Goal: Information Seeking & Learning: Learn about a topic

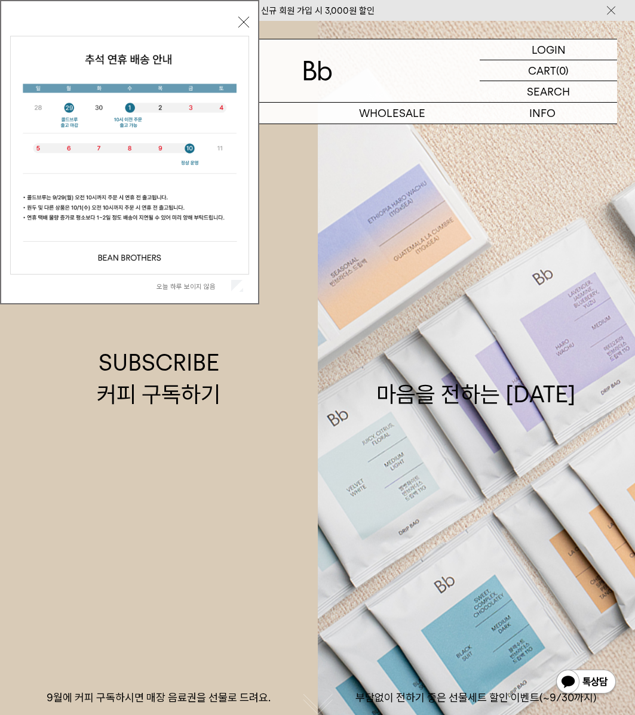
click at [247, 25] on button "닫기" at bounding box center [243, 22] width 11 height 11
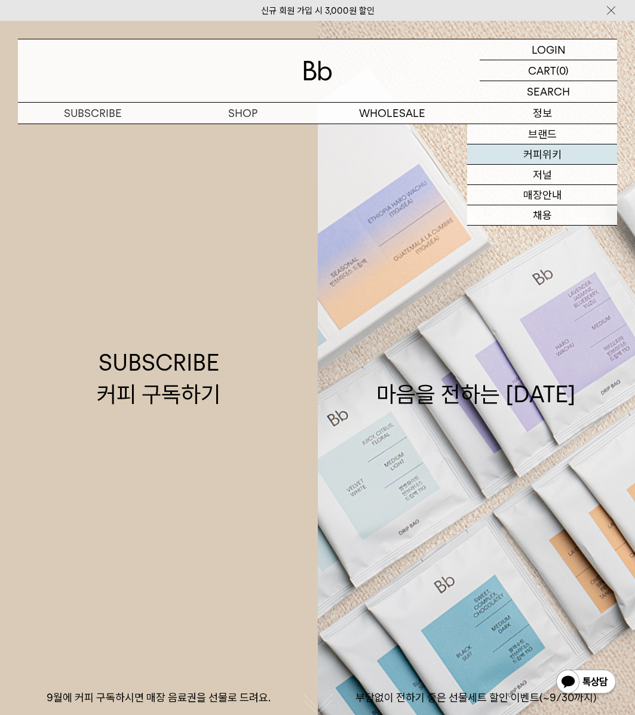
click at [551, 152] on link "커피위키" at bounding box center [542, 155] width 150 height 20
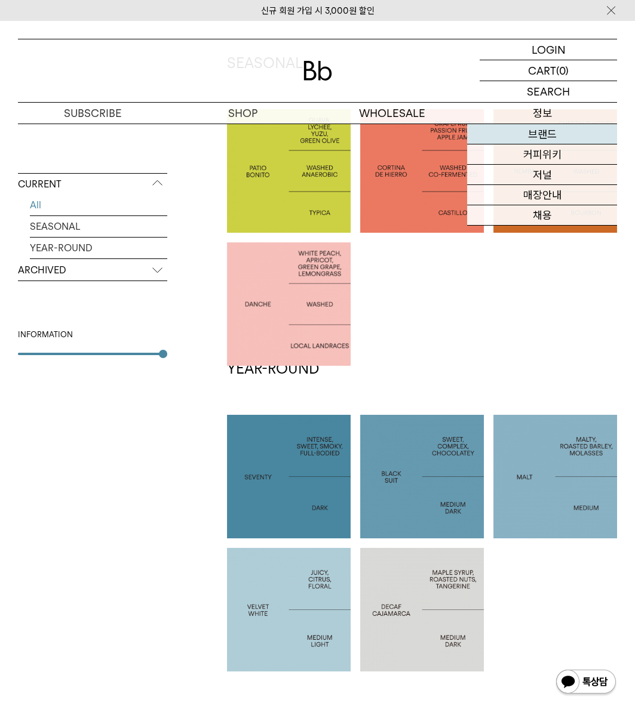
scroll to position [261, 0]
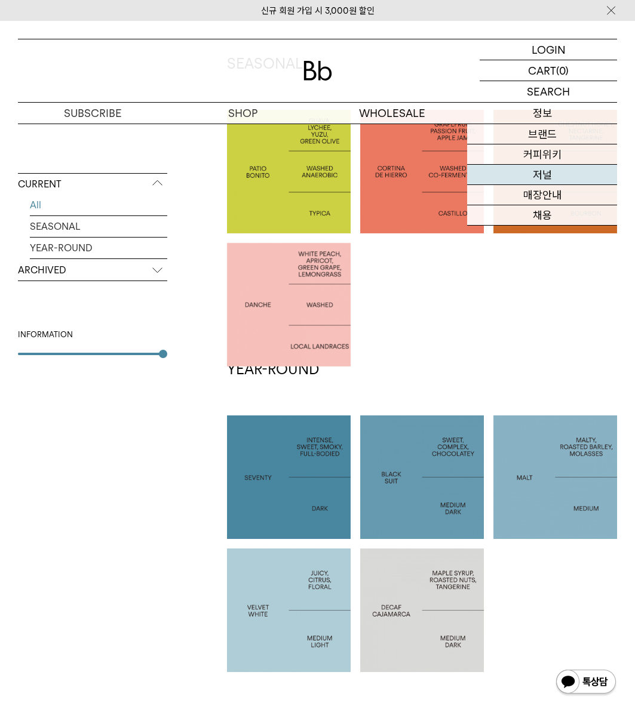
click at [552, 168] on link "저널" at bounding box center [542, 175] width 150 height 20
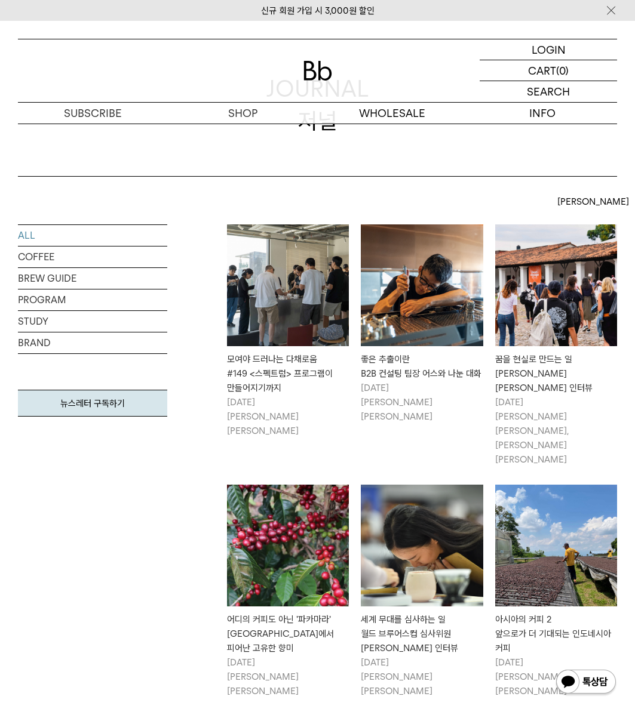
scroll to position [114, 0]
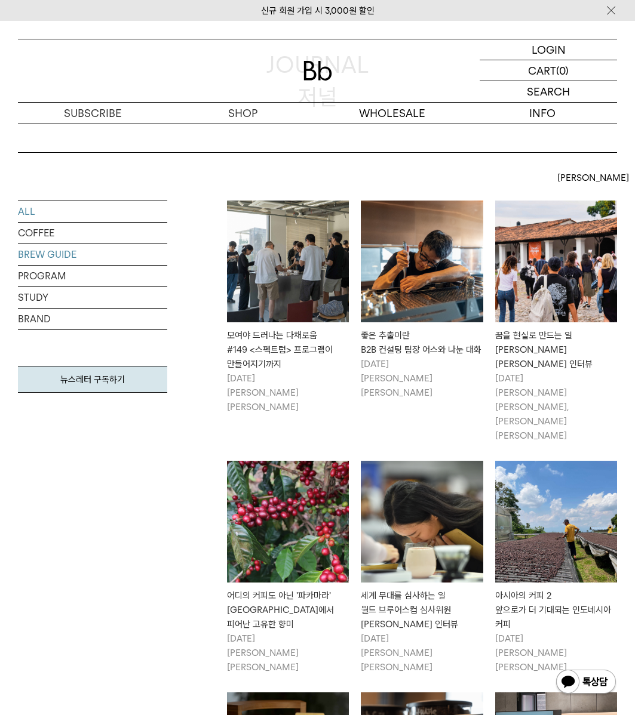
click at [67, 256] on link "BREW GUIDE" at bounding box center [92, 254] width 149 height 21
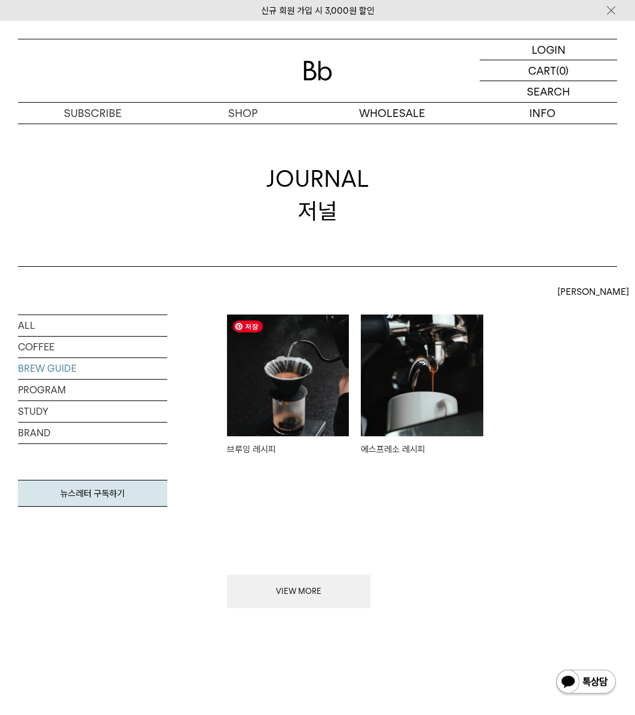
click at [311, 392] on img at bounding box center [288, 376] width 122 height 122
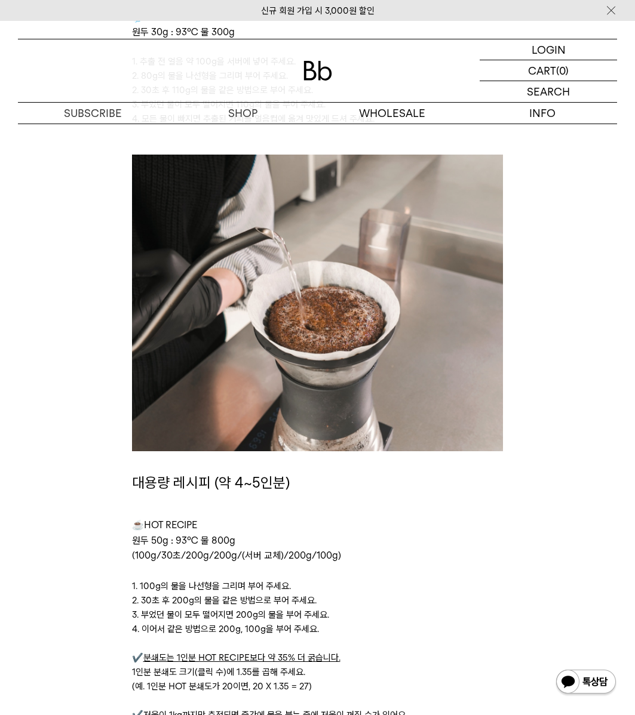
scroll to position [2898, 0]
